Goal: Use online tool/utility: Utilize a website feature to perform a specific function

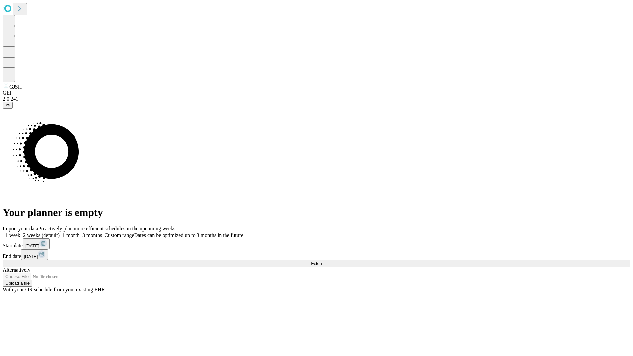
click at [322, 261] on span "Fetch" at bounding box center [316, 263] width 11 height 5
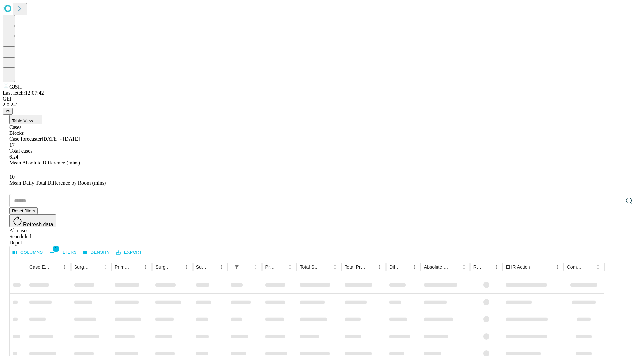
click at [33, 118] on span "Table View" at bounding box center [22, 120] width 21 height 5
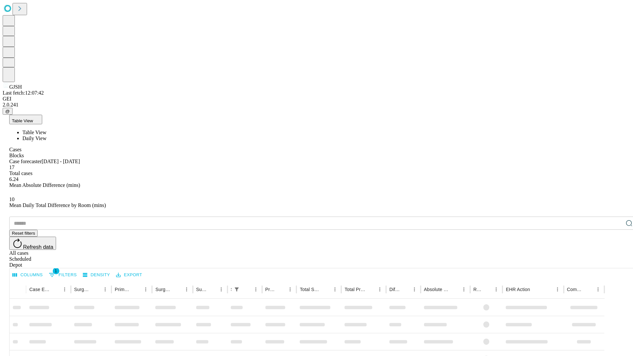
click at [46, 135] on span "Daily View" at bounding box center [34, 138] width 24 height 6
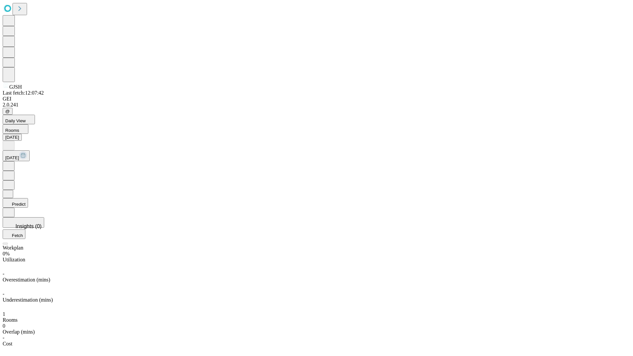
click at [28, 198] on button "Predict" at bounding box center [15, 203] width 25 height 10
